Goal: Transaction & Acquisition: Book appointment/travel/reservation

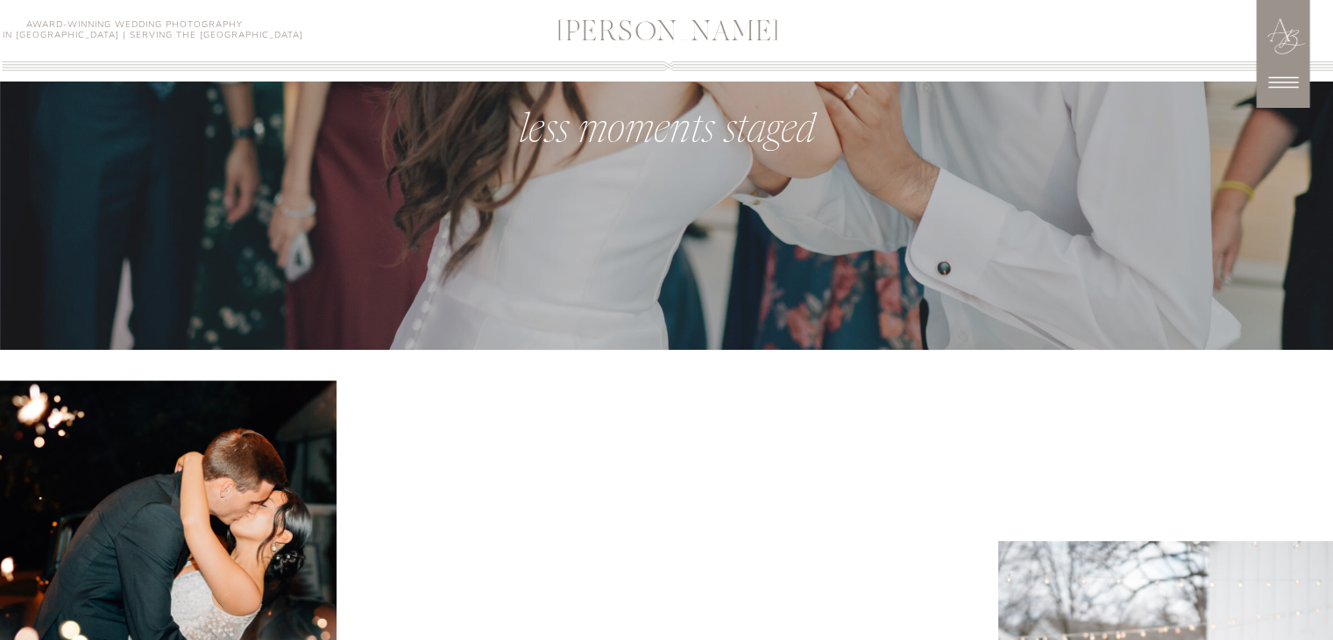
scroll to position [1153, 0]
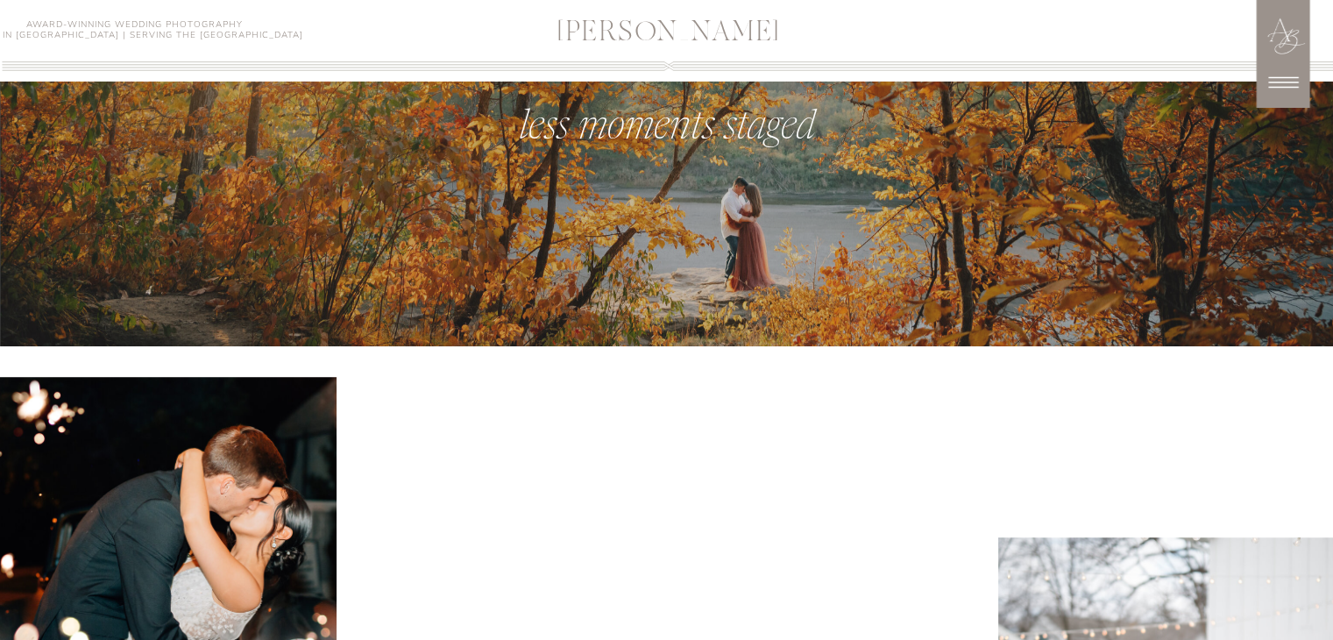
click at [1275, 79] on icon at bounding box center [1283, 82] width 44 height 44
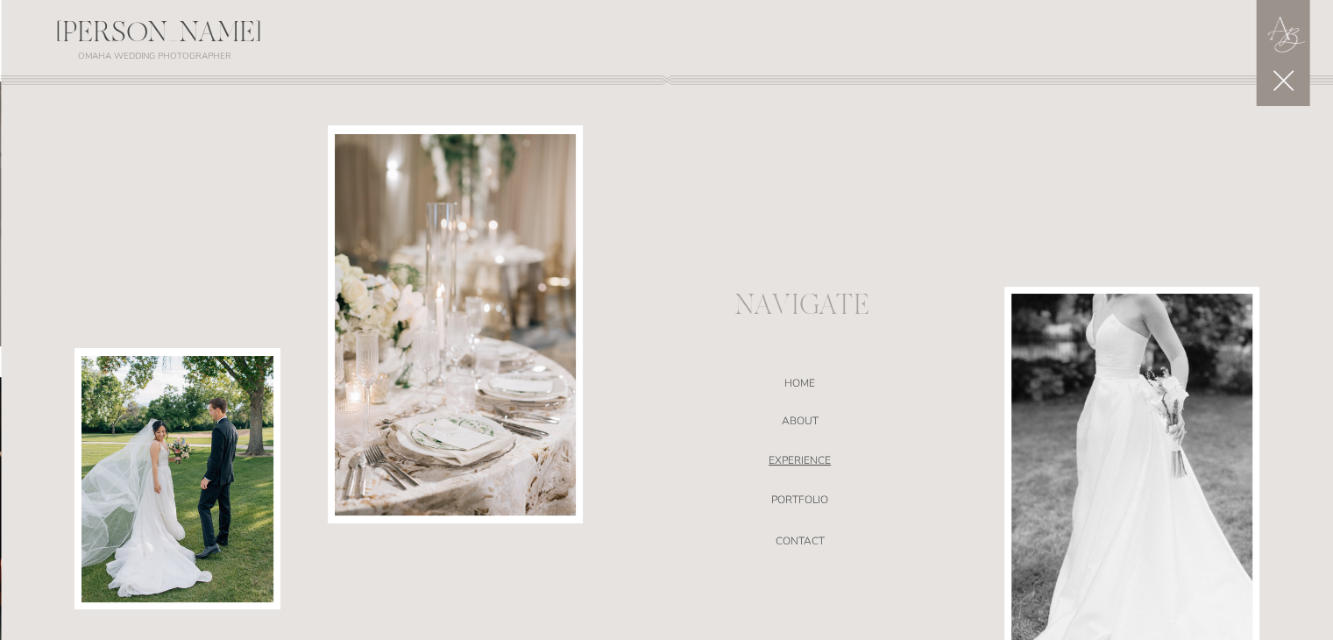
click at [804, 458] on nav "EXPERIENCE" at bounding box center [799, 463] width 371 height 18
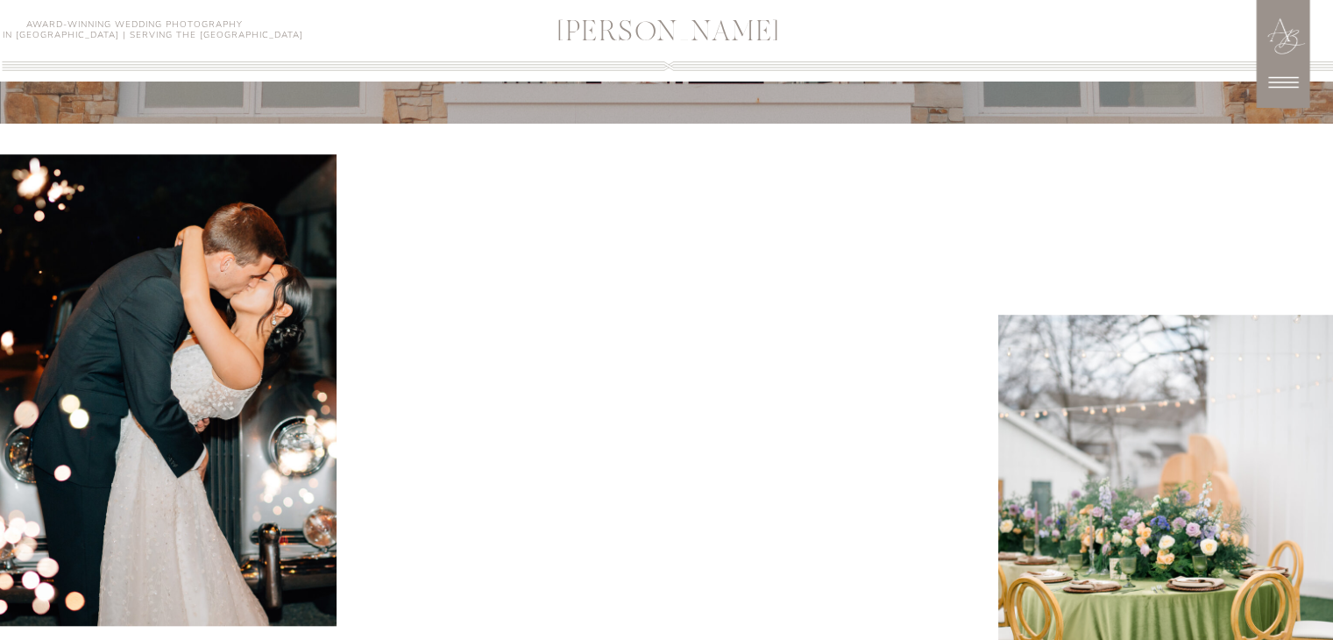
scroll to position [1608, 0]
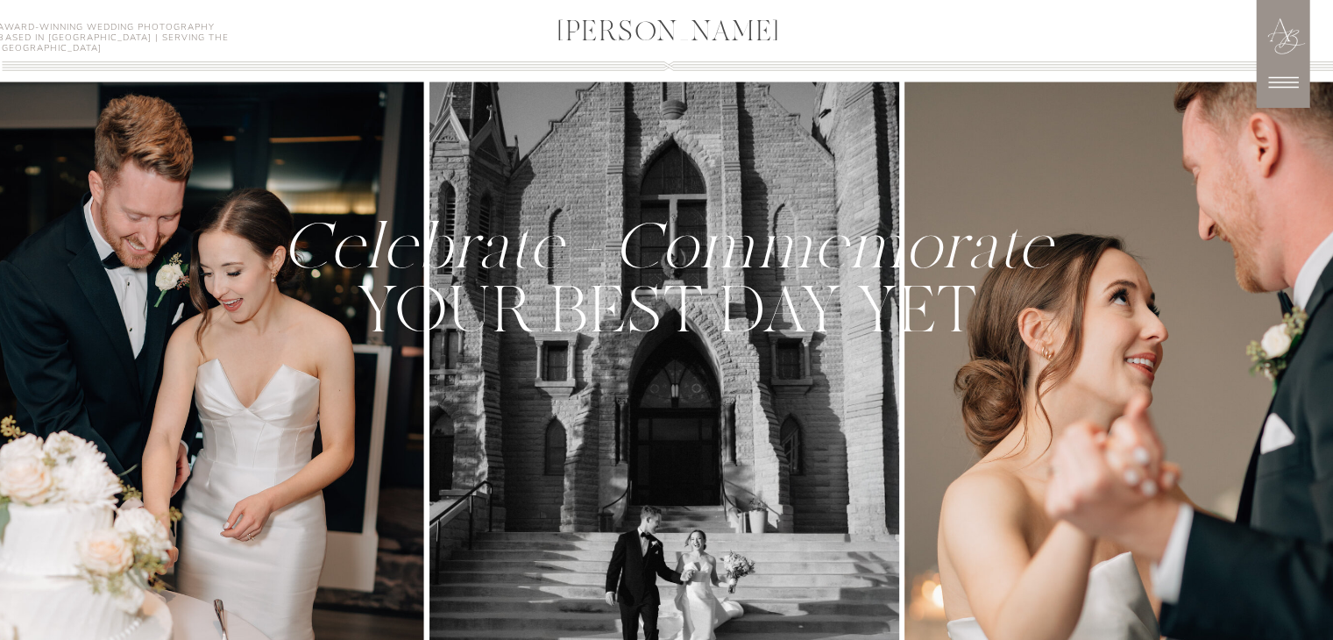
click at [1284, 78] on icon at bounding box center [1283, 82] width 44 height 44
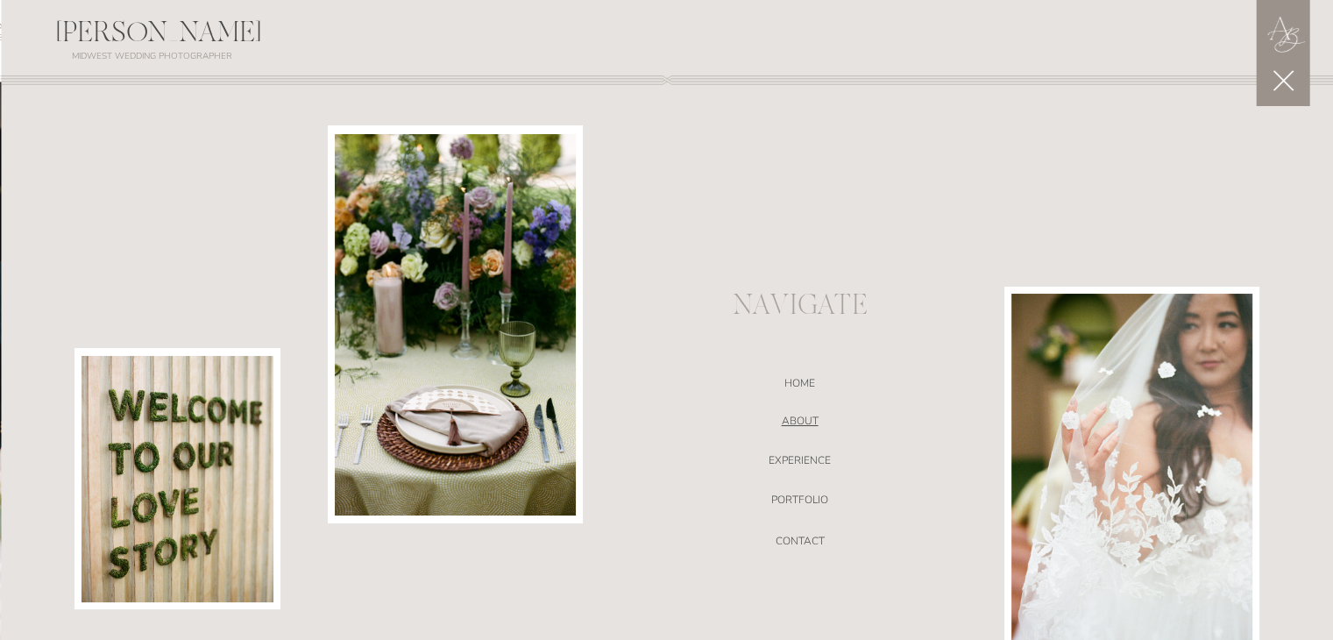
click at [796, 423] on nav "ABOUT" at bounding box center [799, 423] width 371 height 18
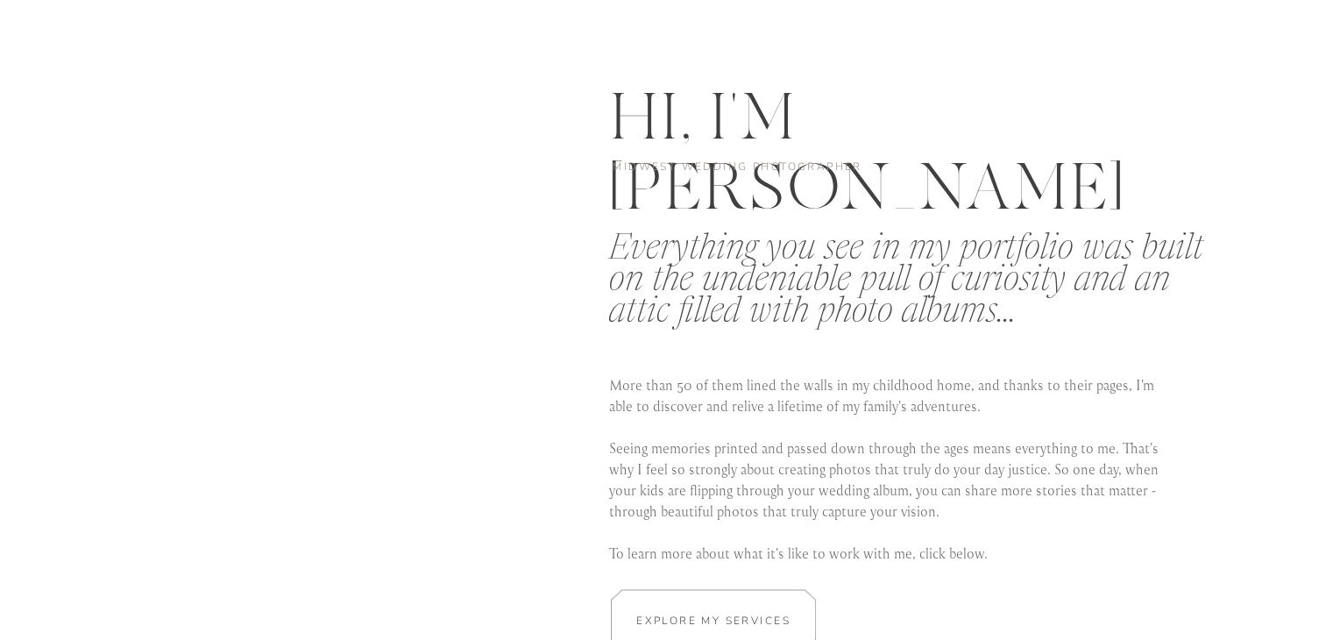
scroll to position [3594, 0]
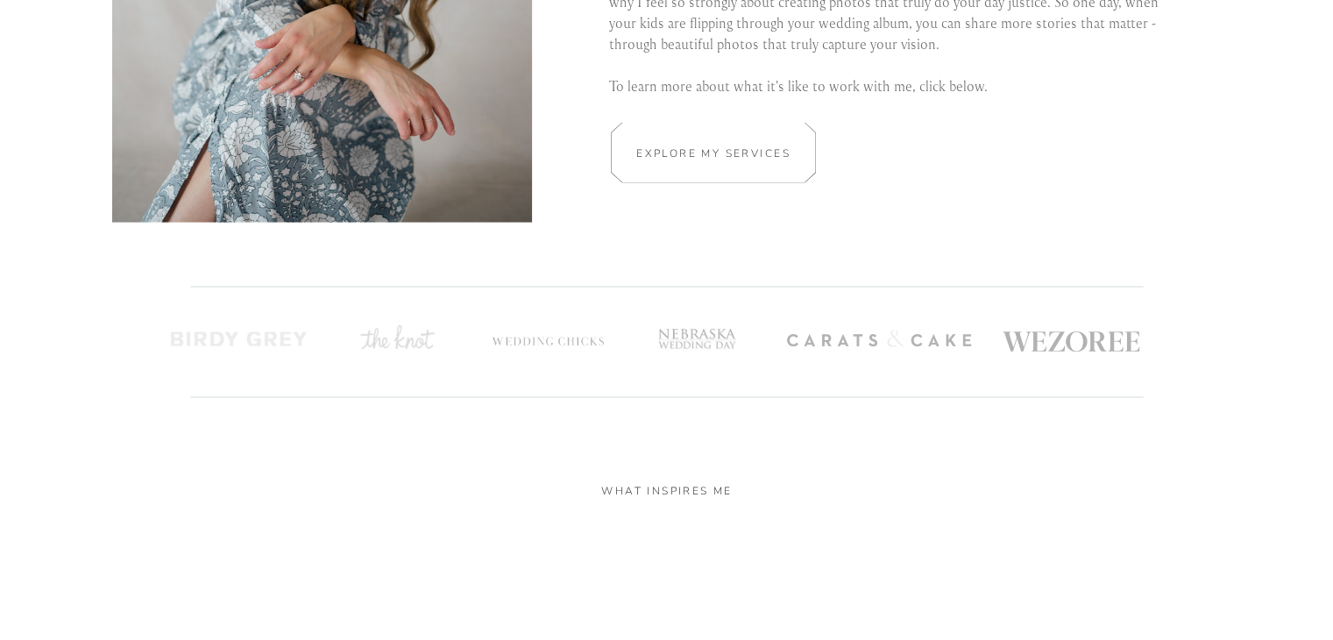
click at [725, 164] on div at bounding box center [713, 153] width 307 height 60
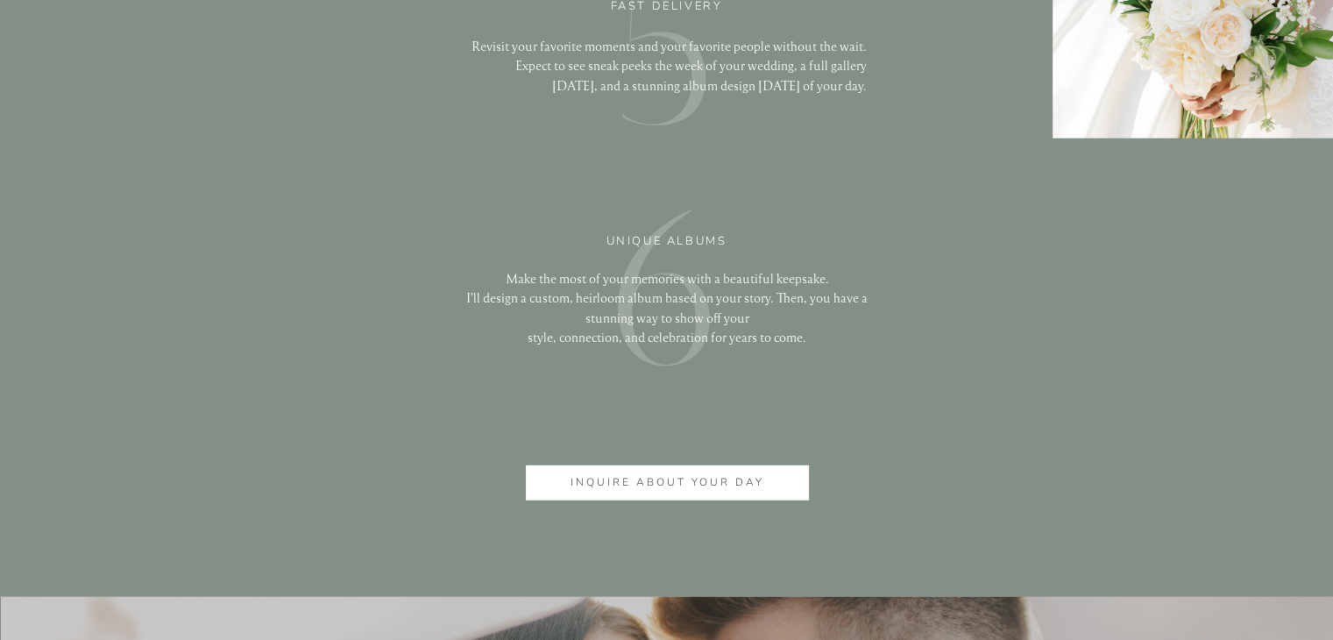
scroll to position [4306, 0]
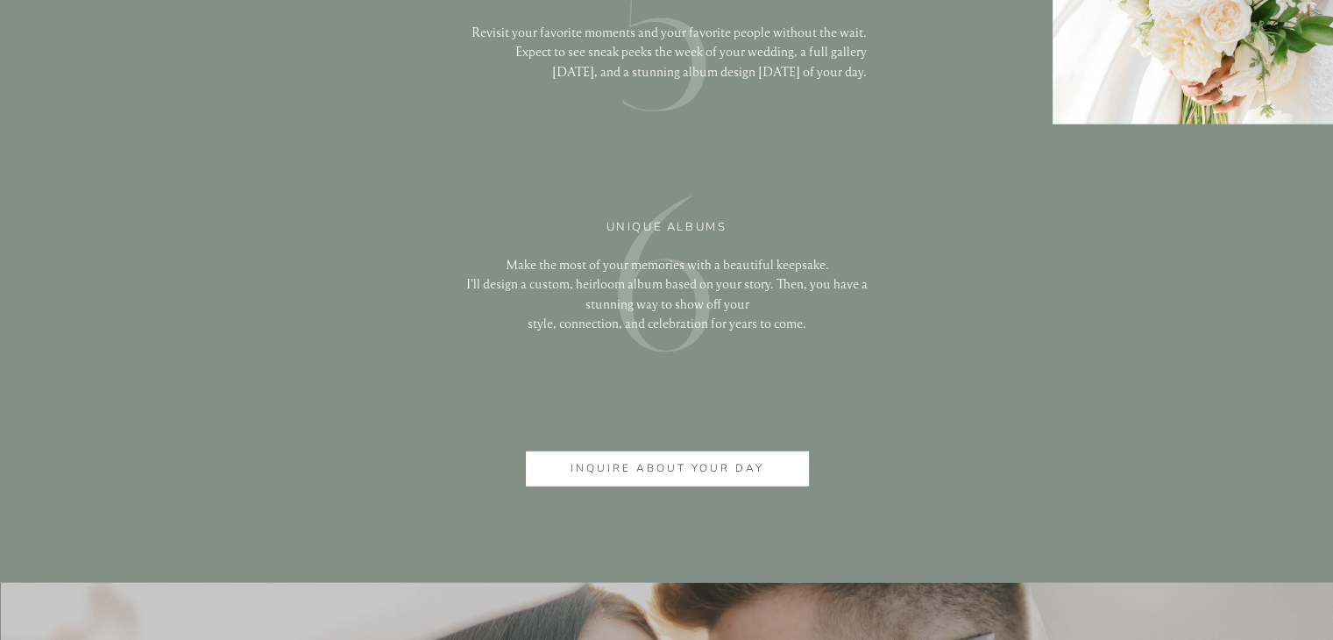
click at [715, 463] on p "inquire about your day" at bounding box center [666, 469] width 223 height 18
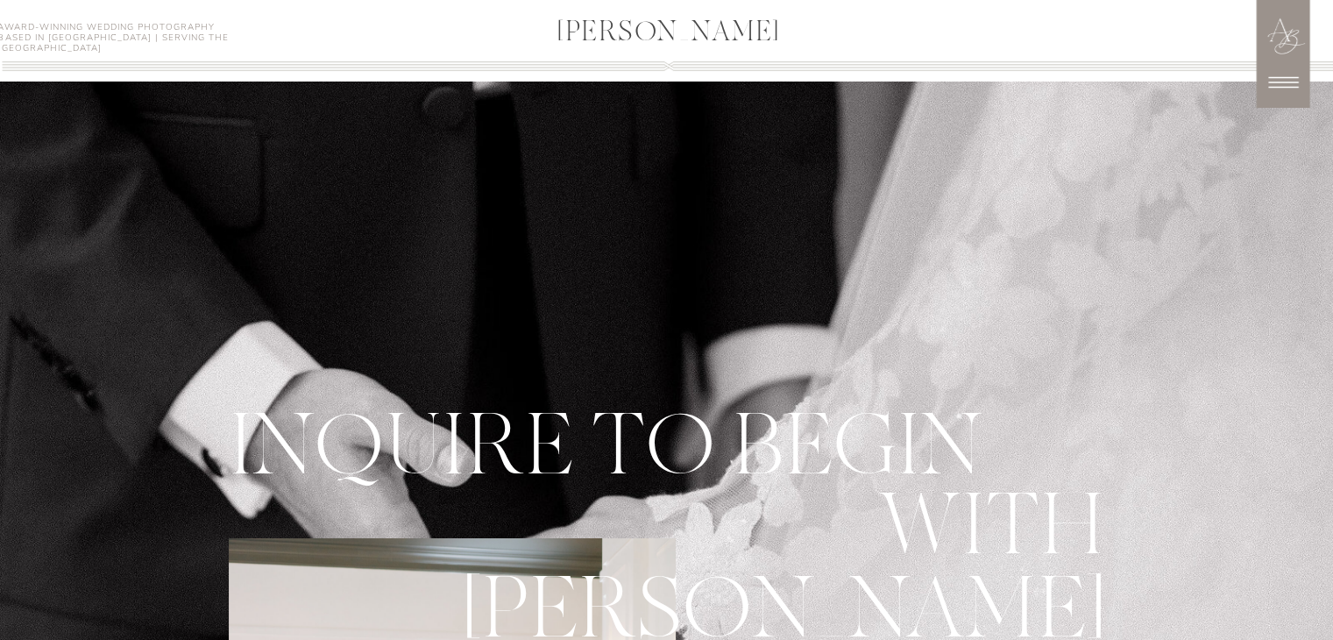
click at [1268, 91] on icon at bounding box center [1283, 82] width 44 height 44
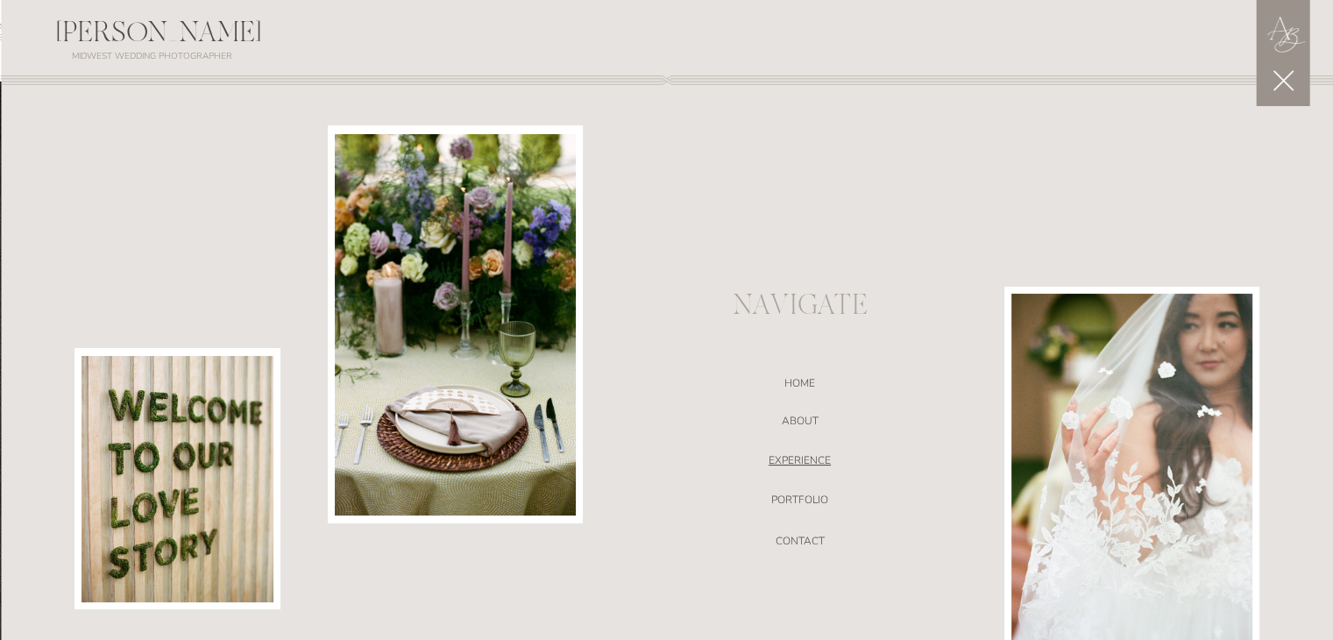
click at [810, 460] on nav "EXPERIENCE" at bounding box center [799, 463] width 371 height 18
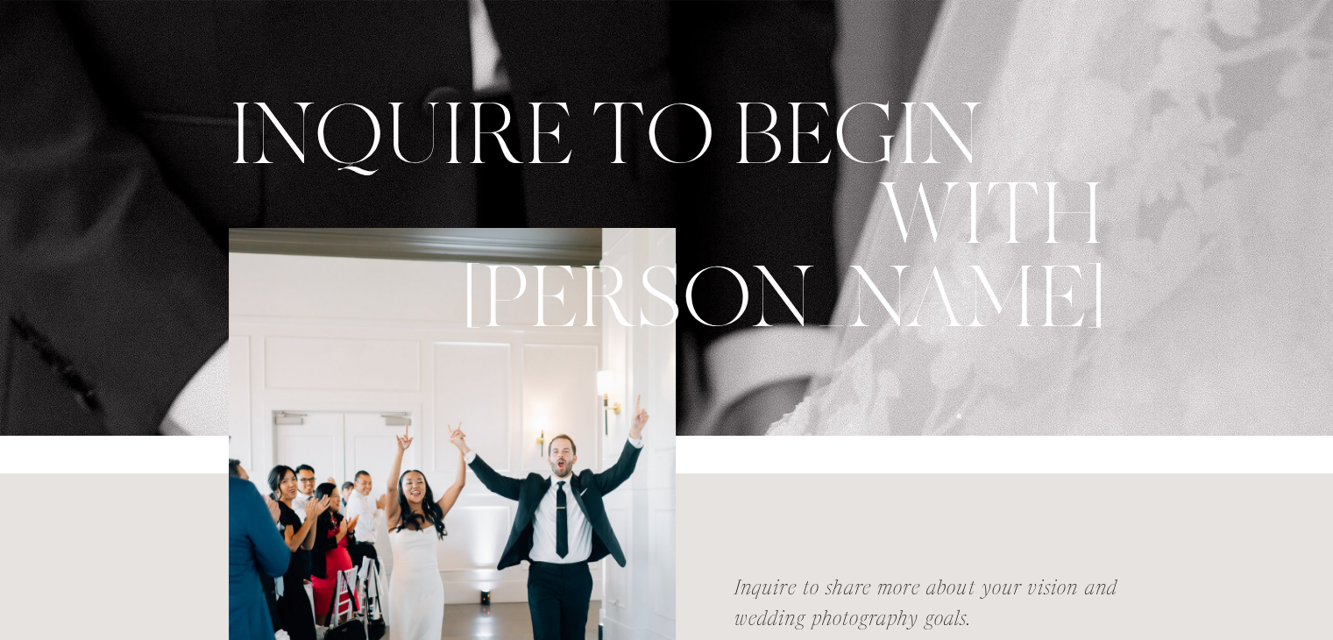
scroll to position [350, 0]
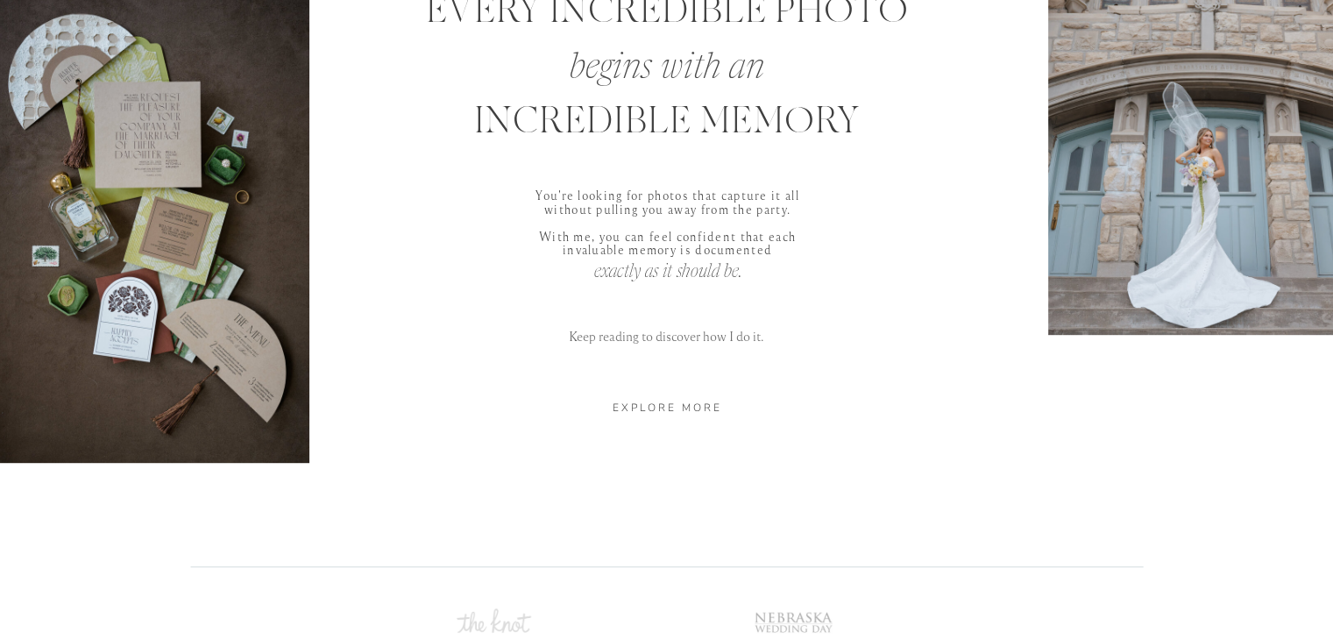
scroll to position [892, 0]
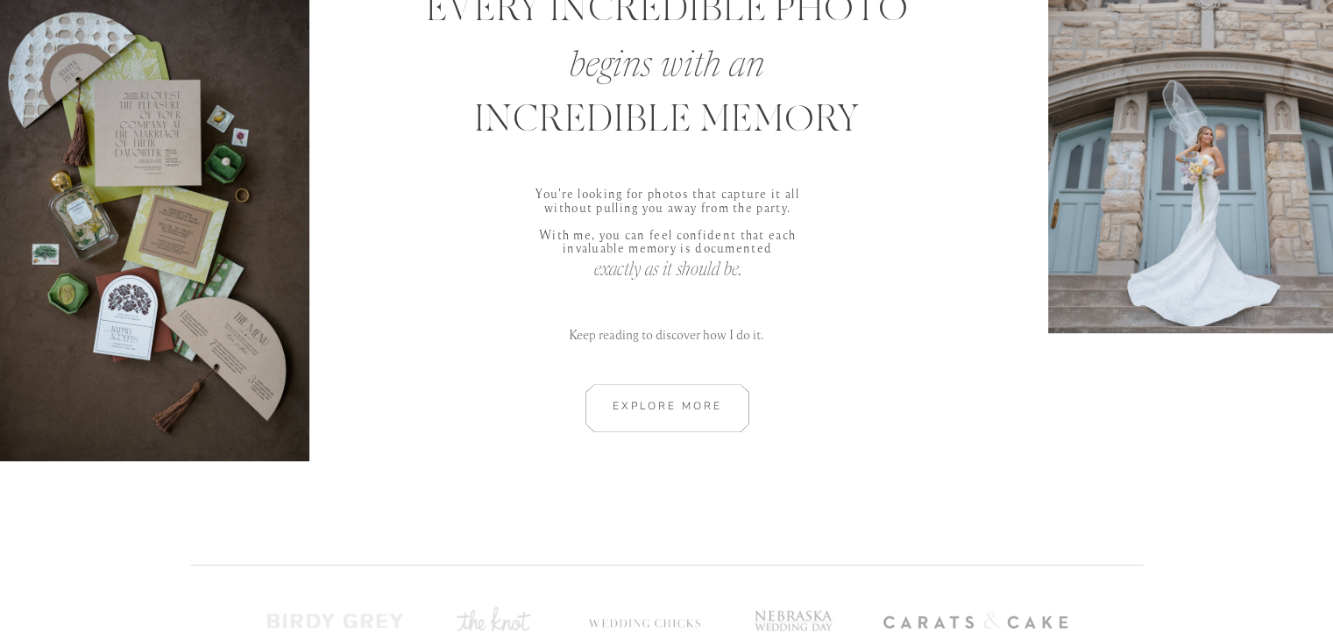
click at [686, 397] on div at bounding box center [667, 408] width 236 height 48
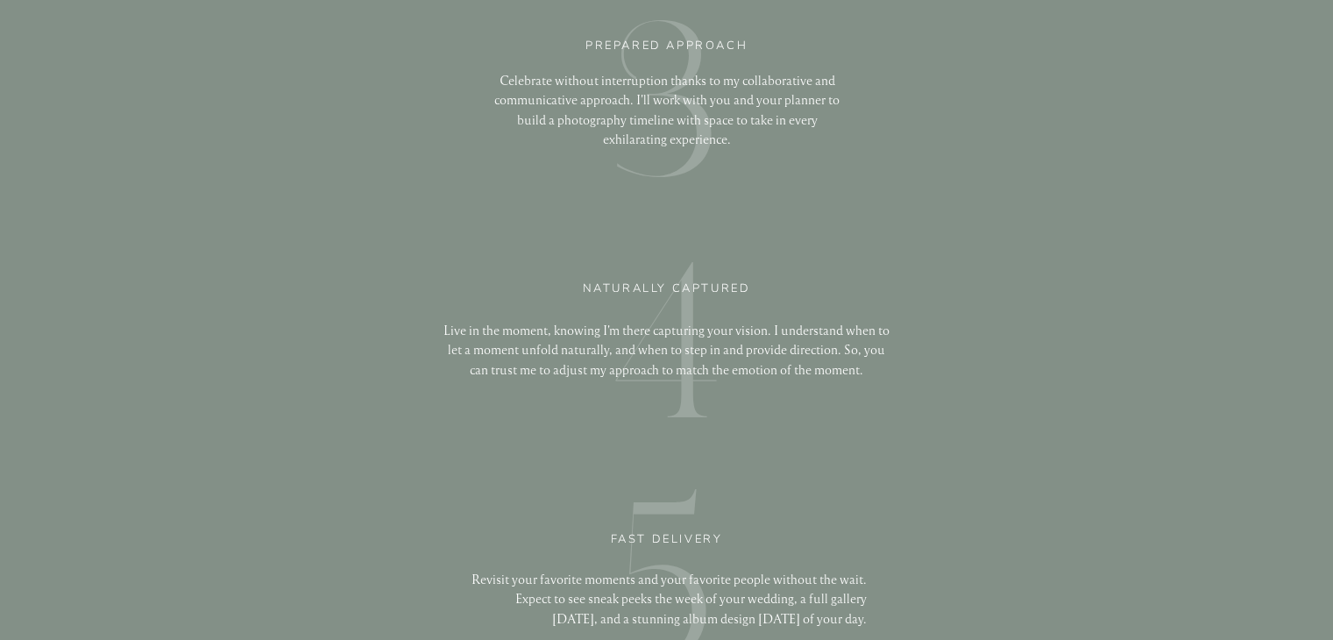
scroll to position [3760, 0]
